Goal: Task Accomplishment & Management: Complete application form

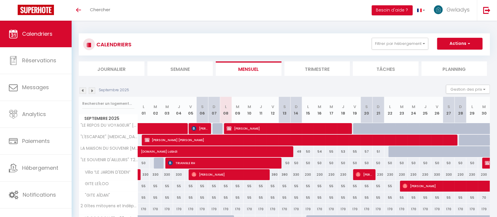
click at [80, 92] on img at bounding box center [83, 90] width 6 height 6
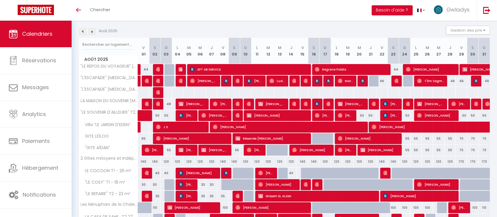
scroll to position [114, 0]
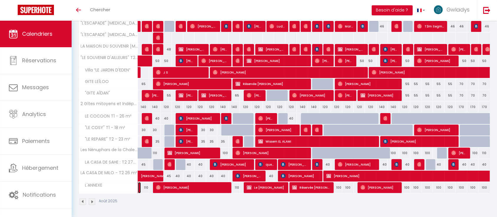
click at [139, 189] on link at bounding box center [139, 187] width 3 height 11
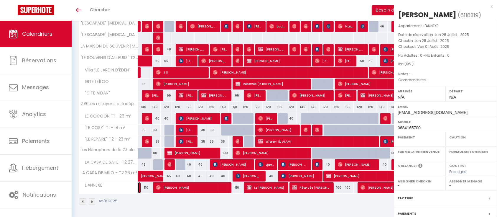
select select "OK"
select select "0"
select select "1"
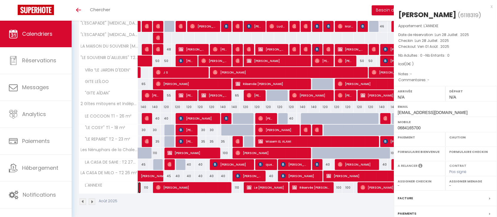
select select
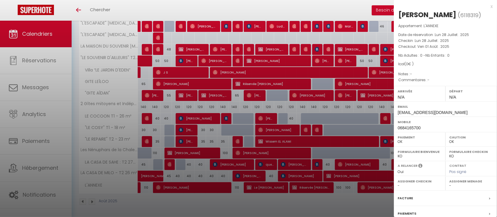
click at [207, 119] on div at bounding box center [248, 108] width 497 height 217
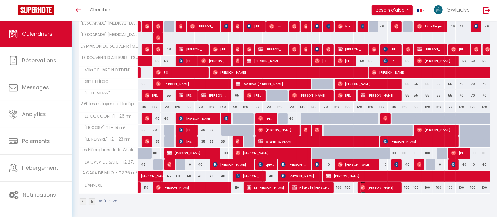
click at [387, 186] on span "[PERSON_NAME]" at bounding box center [380, 187] width 38 height 11
select select "28474"
select select "45076"
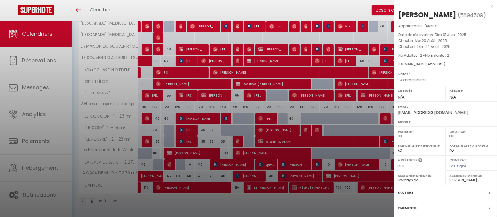
click at [267, 188] on div at bounding box center [248, 108] width 497 height 217
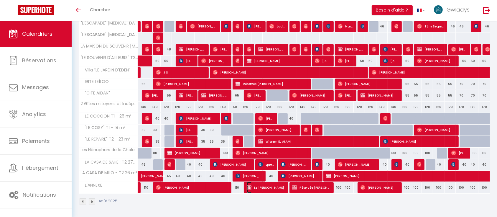
click at [267, 188] on span "Le [PERSON_NAME]" at bounding box center [266, 187] width 38 height 11
select select
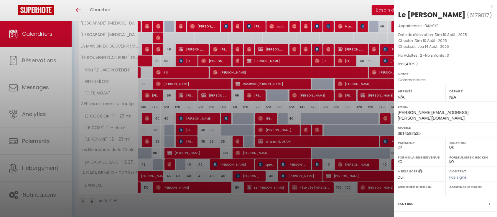
click at [301, 185] on div at bounding box center [248, 108] width 497 height 217
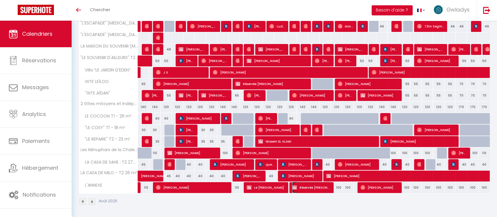
click at [301, 185] on span "Réservée [PERSON_NAME]" at bounding box center [311, 187] width 38 height 11
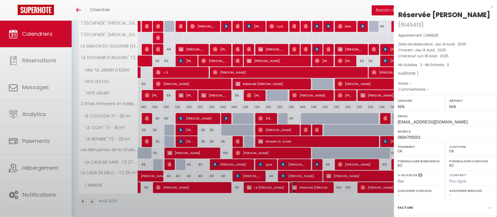
select select "KO"
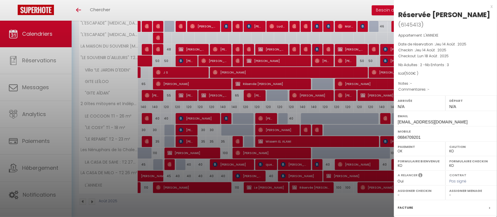
click at [310, 3] on div at bounding box center [248, 108] width 497 height 217
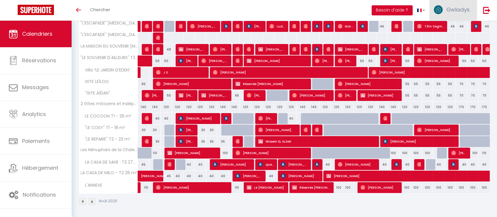
click at [462, 13] on link "Gwladys" at bounding box center [453, 10] width 47 height 21
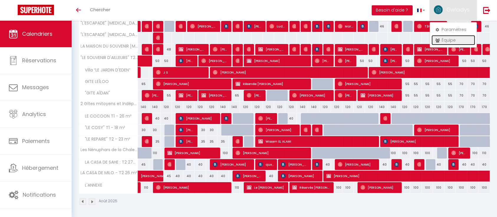
click at [452, 38] on link "Équipe" at bounding box center [454, 40] width 44 height 10
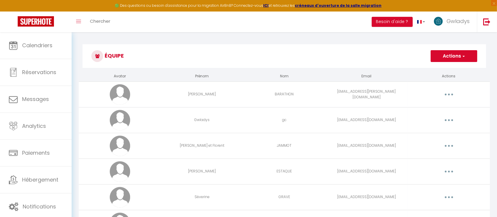
click at [450, 56] on button "Actions" at bounding box center [454, 56] width 47 height 12
click at [439, 68] on link "Ajouter un nouvel utilisateur" at bounding box center [443, 69] width 70 height 8
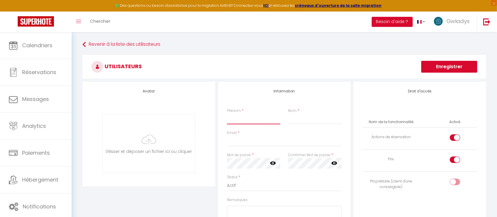
click at [245, 117] on input "Prénom" at bounding box center [254, 119] width 54 height 11
type input "K"
click at [245, 117] on input "Prénom" at bounding box center [254, 119] width 54 height 11
type input "Laure"
type input "LEBESCOND"
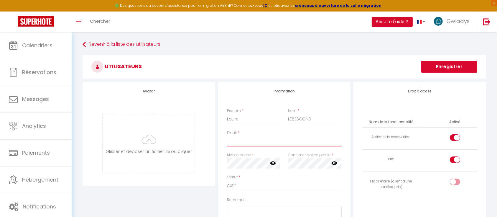
paste input "[EMAIL_ADDRESS][DOMAIN_NAME]"
type input "[EMAIL_ADDRESS][DOMAIN_NAME]"
click at [275, 162] on icon at bounding box center [273, 163] width 6 height 4
click at [217, 159] on div "Information Prénom * Laure Nom * LEBESCOND Email * [EMAIL_ADDRESS][DOMAIN_NAME]…" at bounding box center [285, 184] width 136 height 204
click at [275, 155] on div "Mot de passe * Votre mot de passe doit comporter au moins 8 caractères et conte…" at bounding box center [254, 160] width 54 height 16
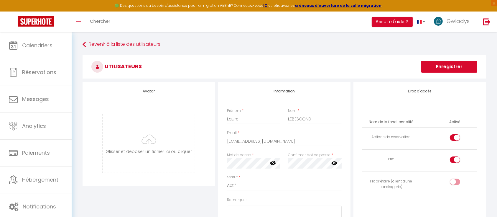
scroll to position [17, 0]
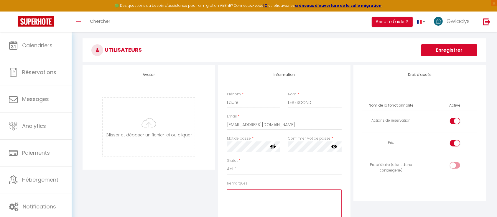
click at [263, 202] on textarea "Remarques" at bounding box center [284, 207] width 115 height 36
paste textarea "Laure2025*"
type textarea "Laure2025*"
click at [450, 120] on div at bounding box center [455, 121] width 10 height 6
click at [455, 120] on input "checkbox" at bounding box center [460, 122] width 10 height 9
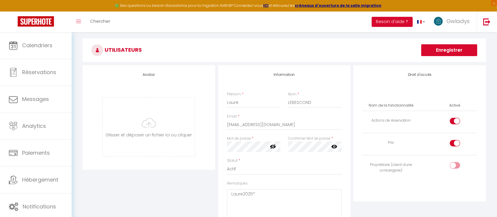
checkbox input "false"
click at [455, 141] on input "checkbox" at bounding box center [460, 144] width 10 height 9
checkbox input "false"
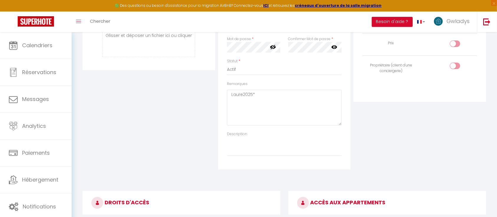
scroll to position [115, 0]
click at [459, 68] on input "checkbox" at bounding box center [460, 67] width 10 height 9
checkbox input "true"
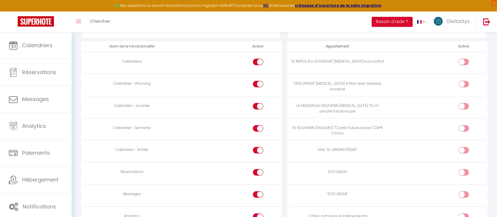
scroll to position [299, 0]
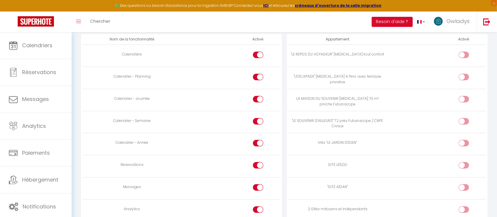
click at [257, 166] on div at bounding box center [258, 165] width 10 height 6
click at [258, 166] on input "checkbox" at bounding box center [263, 166] width 10 height 9
checkbox input "false"
click at [258, 186] on input "checkbox" at bounding box center [263, 188] width 10 height 9
checkbox input "false"
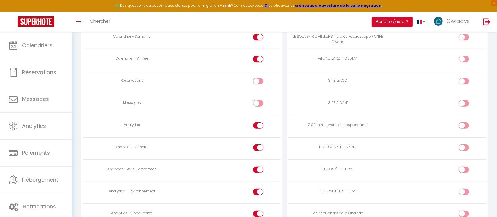
scroll to position [386, 0]
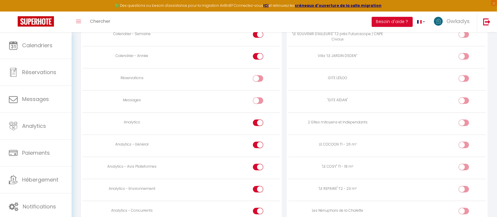
click at [255, 119] on label at bounding box center [258, 123] width 10 height 9
click at [258, 119] on input "checkbox" at bounding box center [263, 123] width 10 height 9
checkbox input "false"
click at [256, 143] on div at bounding box center [258, 145] width 10 height 6
click at [258, 143] on input "checkbox" at bounding box center [263, 146] width 10 height 9
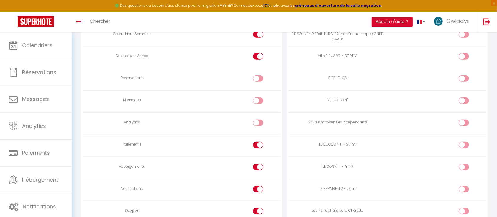
checkbox input "false"
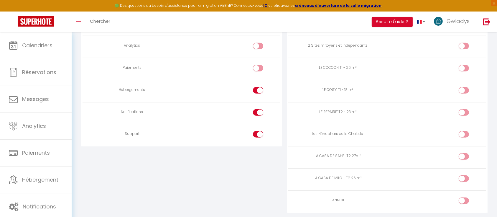
scroll to position [464, 0]
click at [257, 92] on label at bounding box center [258, 90] width 10 height 9
click at [258, 92] on input "checkbox" at bounding box center [263, 90] width 10 height 9
checkbox input "false"
click at [255, 114] on label at bounding box center [258, 112] width 10 height 9
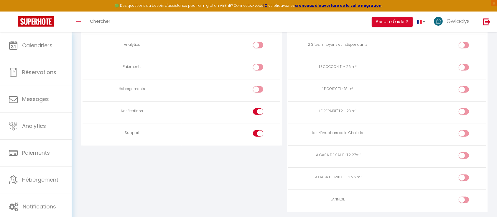
click at [258, 114] on input "checkbox" at bounding box center [263, 112] width 10 height 9
checkbox input "false"
click at [255, 135] on div at bounding box center [258, 133] width 10 height 6
click at [258, 135] on input "checkbox" at bounding box center [263, 134] width 10 height 9
checkbox input "false"
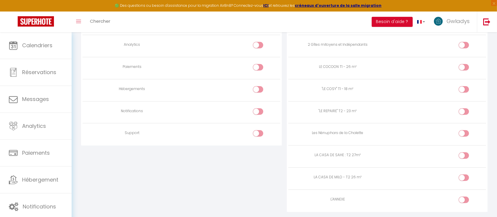
click at [465, 196] on input "checkbox" at bounding box center [469, 200] width 10 height 9
checkbox input "true"
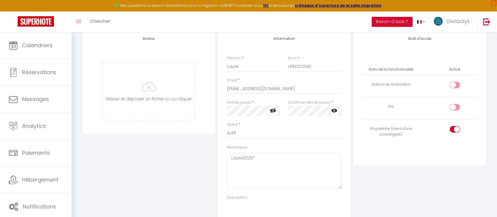
scroll to position [0, 0]
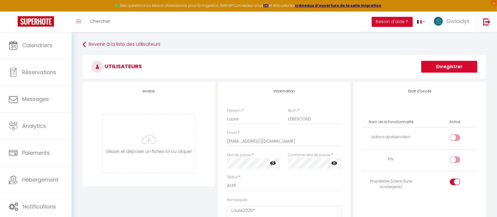
click at [441, 63] on button "Enregistrer" at bounding box center [450, 67] width 56 height 12
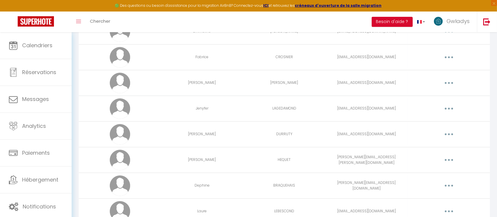
scroll to position [217, 0]
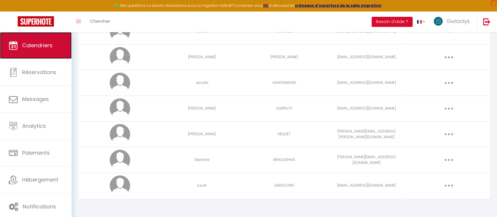
click at [30, 53] on link "Calendriers" at bounding box center [36, 45] width 72 height 27
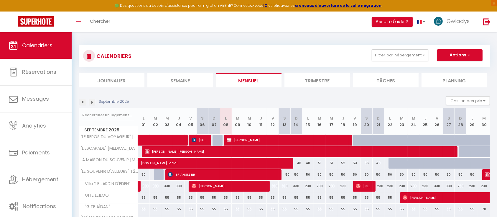
click at [92, 104] on img at bounding box center [92, 102] width 6 height 6
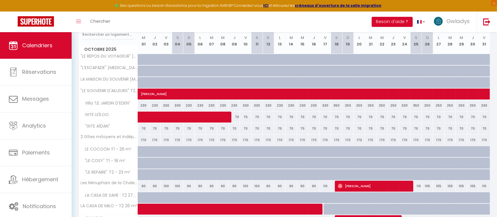
scroll to position [114, 0]
